Goal: Information Seeking & Learning: Learn about a topic

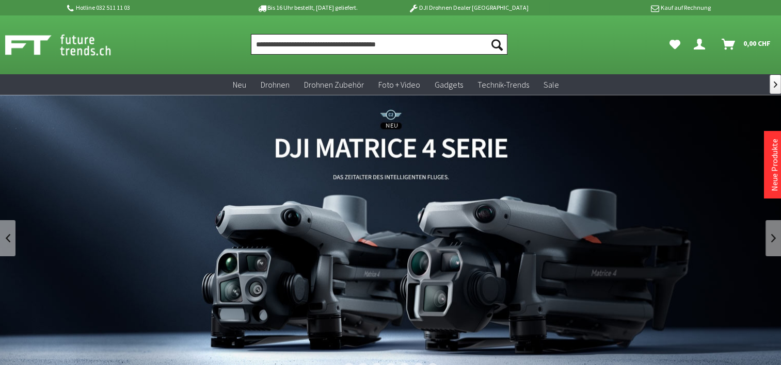
click at [328, 44] on input "Produkt, Marke, Kategorie, EAN, Artikelnummer…" at bounding box center [379, 44] width 257 height 21
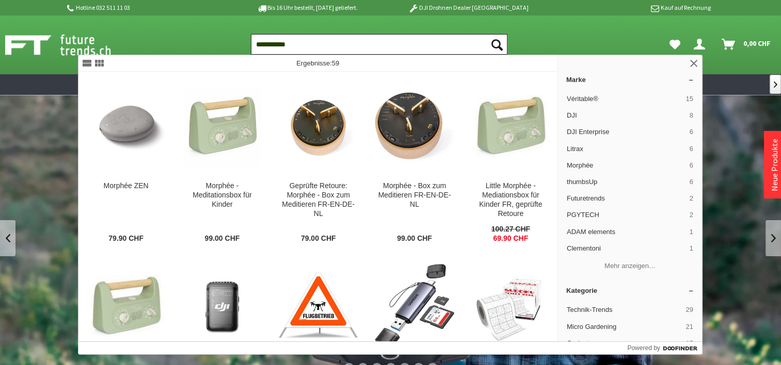
type input "**********"
click at [486, 34] on button "Suchen" at bounding box center [497, 44] width 22 height 21
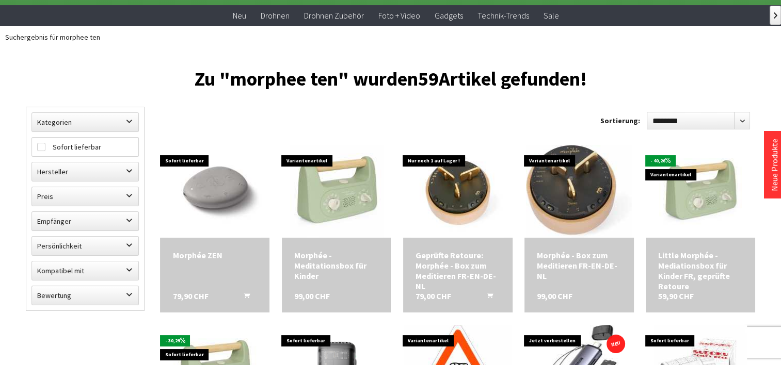
scroll to position [155, 0]
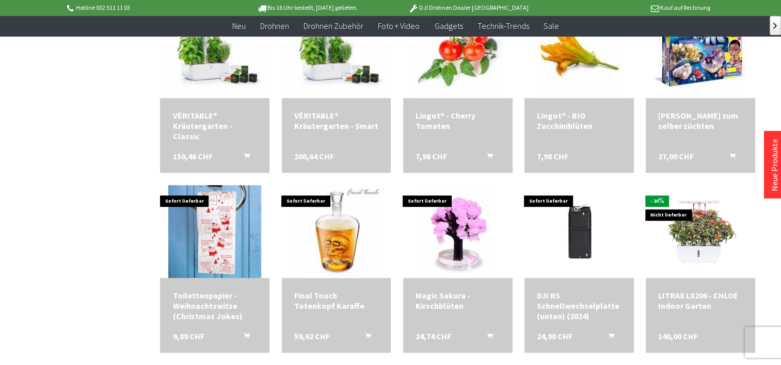
scroll to position [1135, 0]
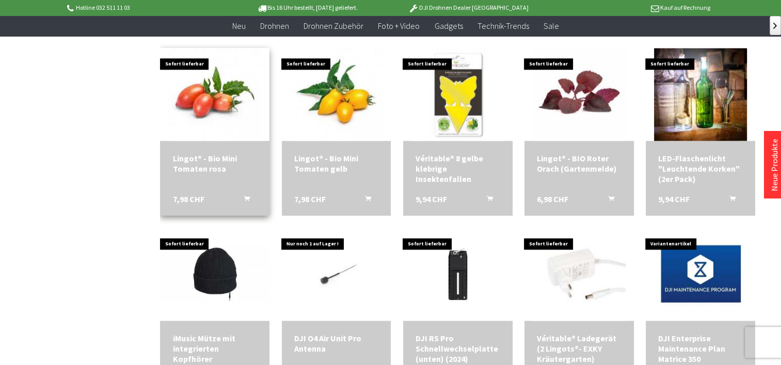
scroll to position [1600, 0]
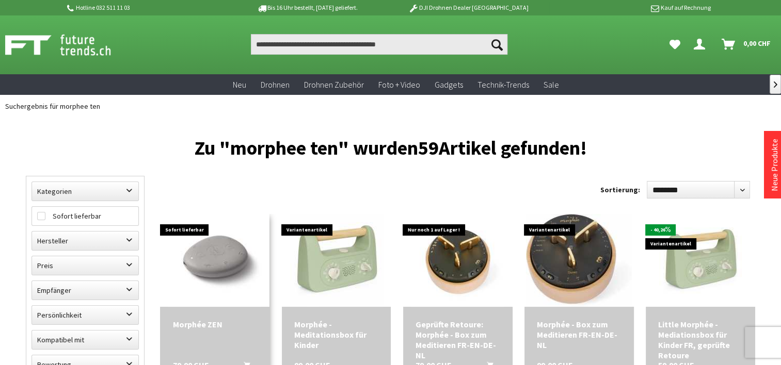
click at [228, 261] on img at bounding box center [214, 260] width 93 height 93
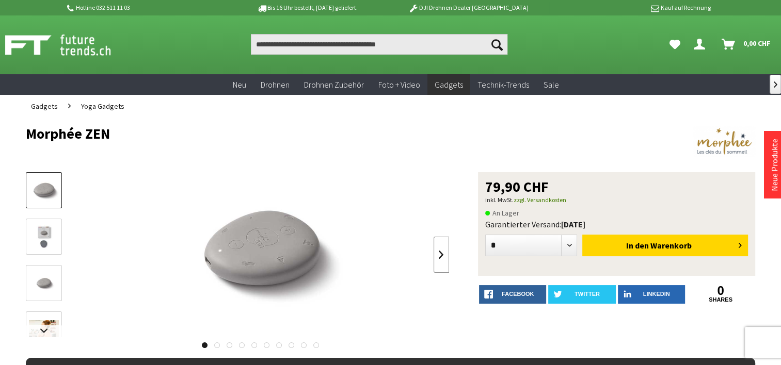
click at [442, 256] on link at bounding box center [440, 255] width 15 height 36
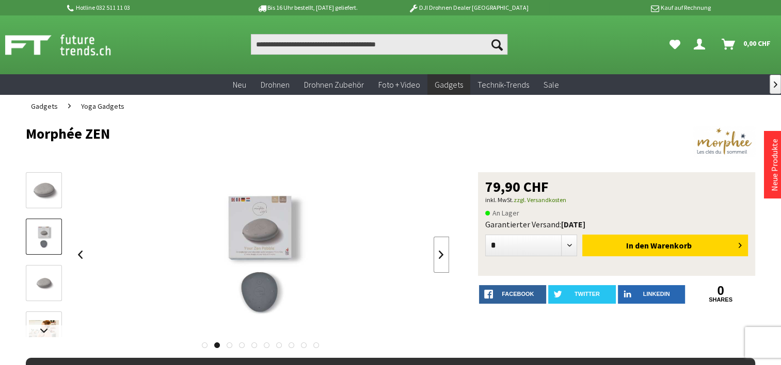
click at [442, 256] on link at bounding box center [440, 255] width 15 height 36
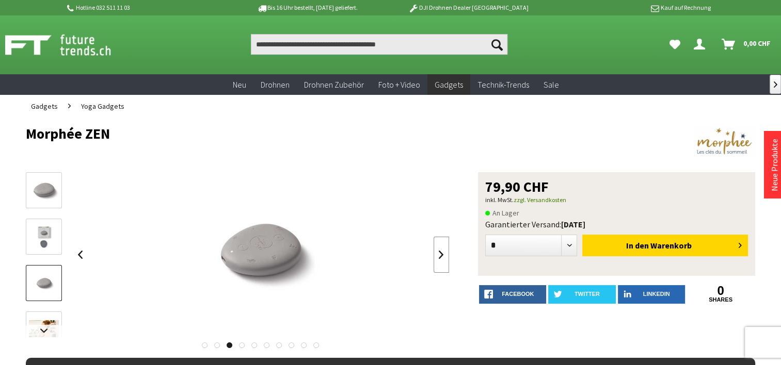
click at [442, 256] on link at bounding box center [440, 255] width 15 height 36
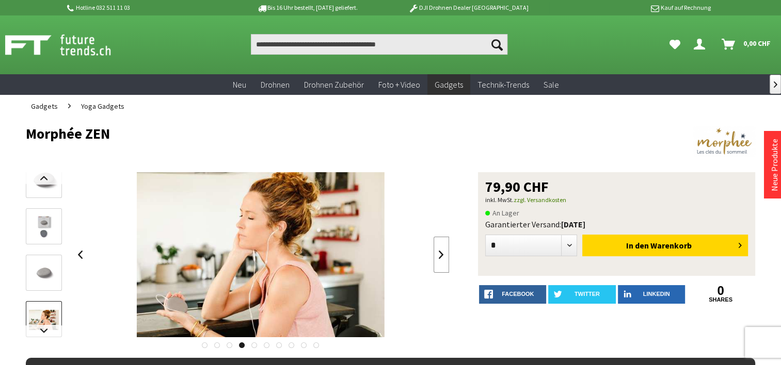
click at [442, 256] on link at bounding box center [440, 255] width 15 height 36
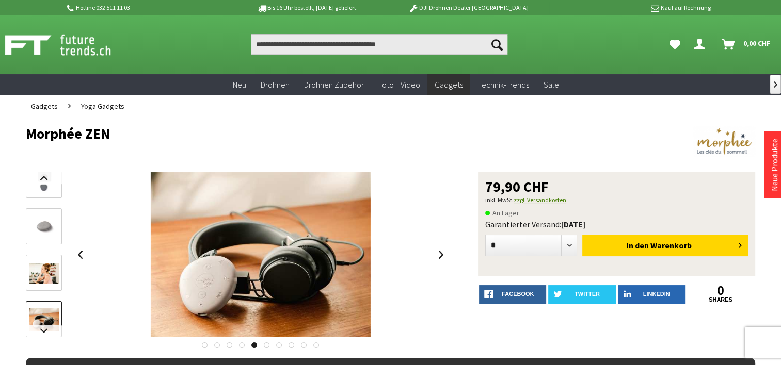
click at [547, 199] on link "zzgl. Versandkosten" at bounding box center [539, 200] width 53 height 8
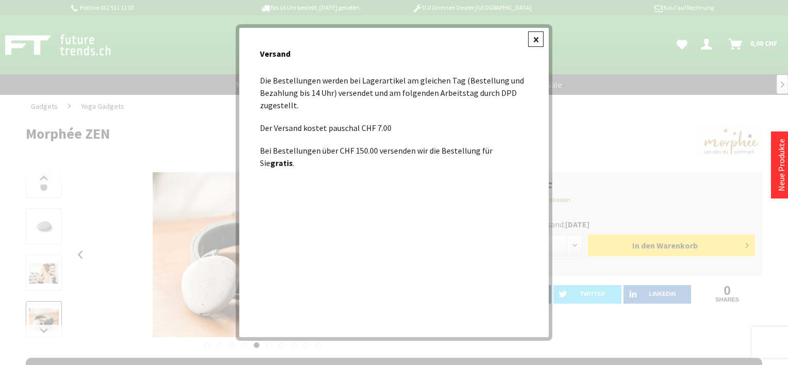
click at [535, 36] on div at bounding box center [535, 38] width 15 height 15
